Goal: Submit feedback/report problem: Submit feedback/report problem

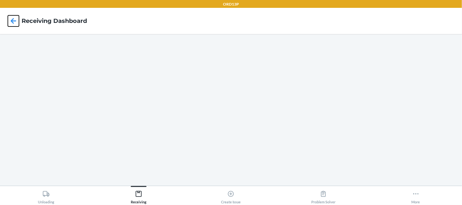
click at [16, 21] on icon at bounding box center [13, 20] width 11 height 11
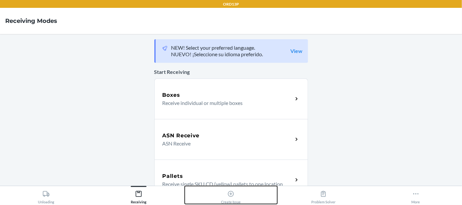
click at [227, 195] on icon at bounding box center [230, 193] width 7 height 7
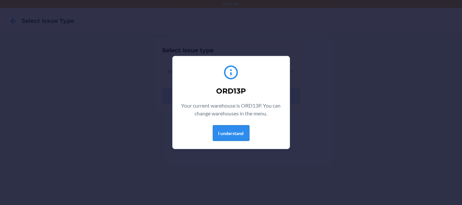
click at [225, 137] on button "I understand" at bounding box center [231, 133] width 37 height 16
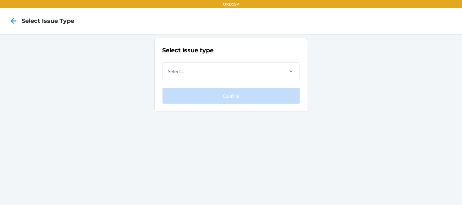
click at [217, 80] on div "Select issue type Select... Confirm" at bounding box center [230, 75] width 137 height 58
click at [221, 76] on div "Select..." at bounding box center [223, 71] width 120 height 17
click at [169, 75] on input "Select..." at bounding box center [168, 71] width 1 height 8
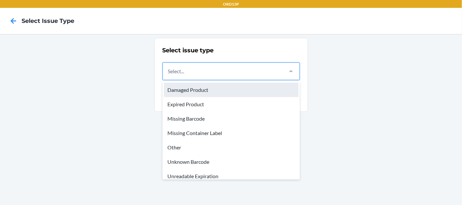
click at [221, 90] on div "Damaged Product" at bounding box center [231, 90] width 135 height 14
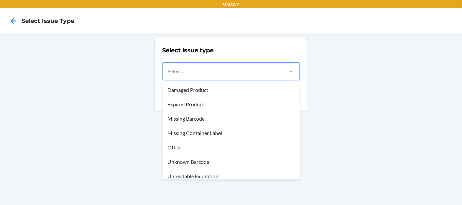
click at [169, 75] on input "option Damaged Product focused, 1 of 8. 8 results available. Use Up and Down to…" at bounding box center [168, 71] width 1 height 8
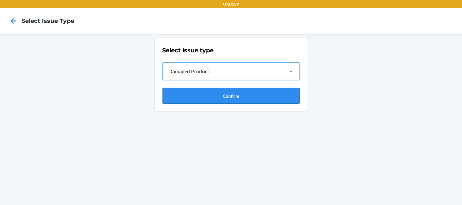
click at [225, 99] on button "Confirm" at bounding box center [230, 96] width 137 height 16
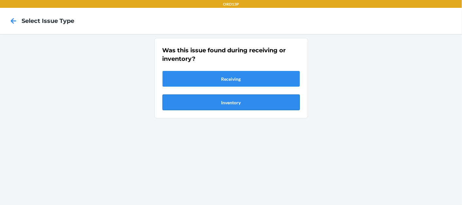
click at [226, 101] on button "Inventory" at bounding box center [230, 102] width 137 height 16
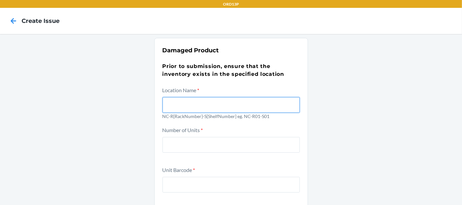
click at [218, 103] on input "text" at bounding box center [230, 105] width 137 height 16
type input "NC-R04-S02"
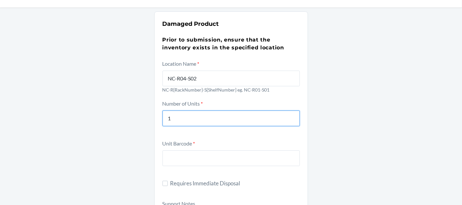
scroll to position [73, 0]
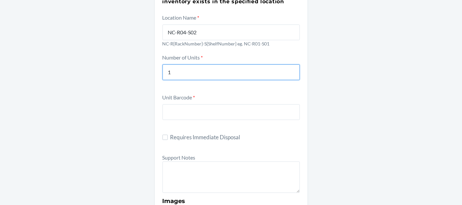
type input "1"
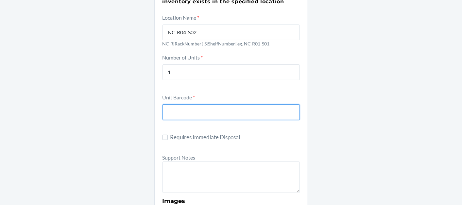
click at [213, 109] on input "text" at bounding box center [230, 112] width 137 height 16
paste input "DD87ZD75J8Z"
type input "DD87ZD75J8Z"
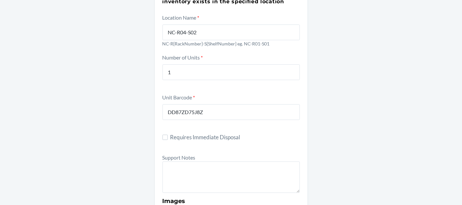
click at [172, 160] on label "Support Notes" at bounding box center [178, 157] width 33 height 6
click at [172, 161] on textarea at bounding box center [230, 176] width 137 height 31
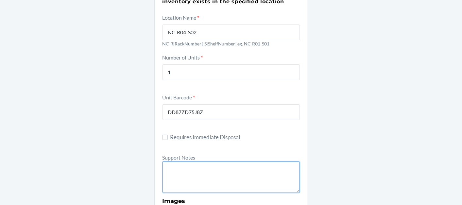
click at [175, 163] on textarea at bounding box center [230, 176] width 137 height 31
paste textarea "819478"
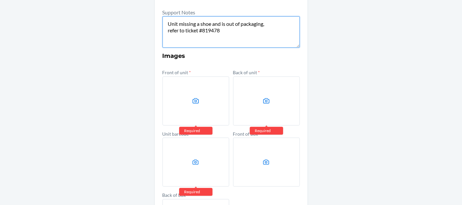
scroll to position [290, 0]
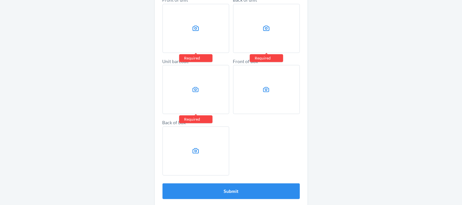
type textarea "Unit missing a shoe and is out of packaging, refer to ticket #819478"
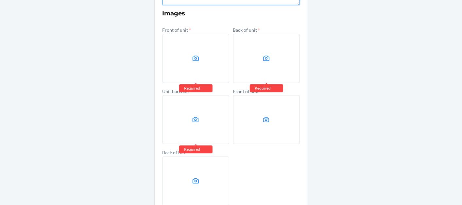
scroll to position [218, 0]
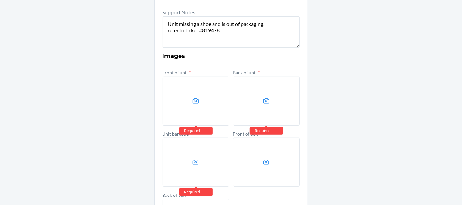
click at [177, 94] on label at bounding box center [195, 100] width 67 height 49
click at [0, 0] on input "file" at bounding box center [0, 0] width 0 height 0
click at [257, 112] on label at bounding box center [266, 100] width 67 height 49
click at [0, 0] on input "file" at bounding box center [0, 0] width 0 height 0
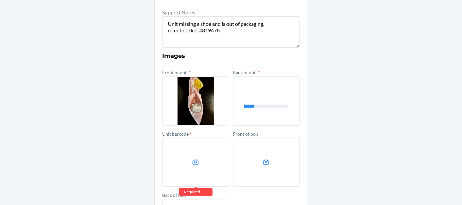
click at [193, 167] on label at bounding box center [195, 162] width 67 height 49
click at [0, 0] on input "file" at bounding box center [0, 0] width 0 height 0
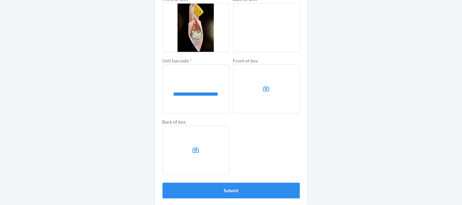
scroll to position [296, 0]
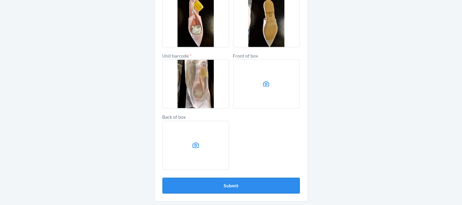
click at [239, 183] on button "Submit" at bounding box center [230, 186] width 137 height 16
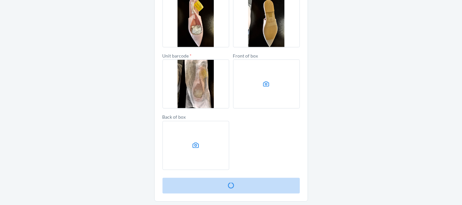
scroll to position [0, 0]
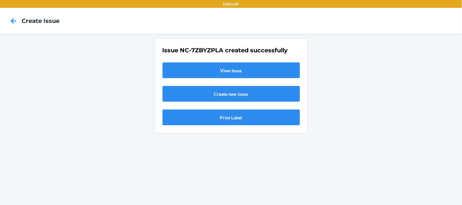
click at [243, 75] on link "View Issue" at bounding box center [230, 70] width 137 height 16
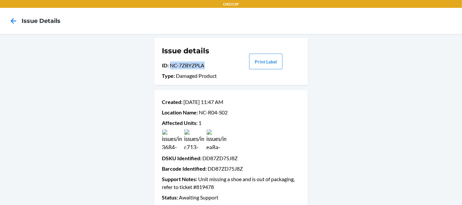
drag, startPoint x: 205, startPoint y: 65, endPoint x: 168, endPoint y: 65, distance: 36.6
click at [168, 65] on p "ID : NC-7ZBYZPLA" at bounding box center [196, 65] width 68 height 8
copy p "NC-7ZBYZPLA"
